Goal: Information Seeking & Learning: Learn about a topic

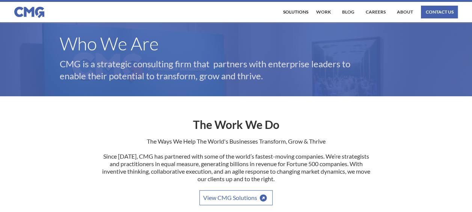
click at [30, 9] on img at bounding box center [29, 12] width 30 height 11
